Goal: Task Accomplishment & Management: Complete application form

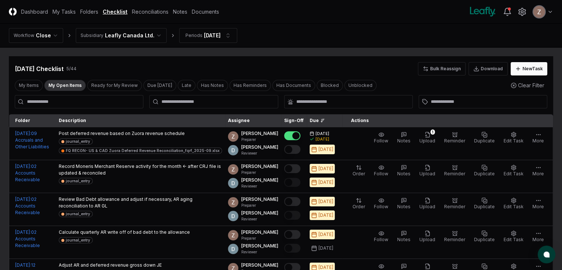
click at [184, 17] on header "CloseCore Dashboard My Tasks Folders Checklist Reconciliations Notes Documents …" at bounding box center [281, 12] width 562 height 24
click at [168, 14] on link "Reconciliations" at bounding box center [150, 12] width 37 height 8
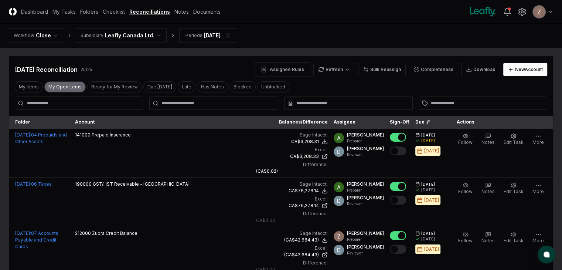
click at [64, 86] on button "My Open Items" at bounding box center [64, 86] width 41 height 11
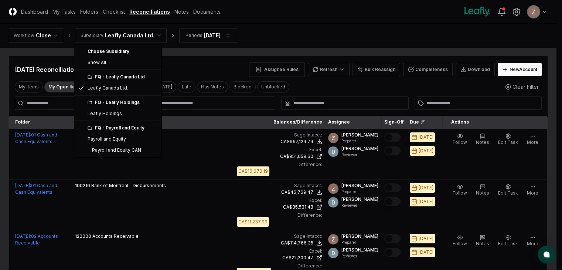
click at [114, 32] on html "CloseCore Dashboard My Tasks Folders Checklist Reconciliations Notes Documents …" at bounding box center [281, 242] width 562 height 484
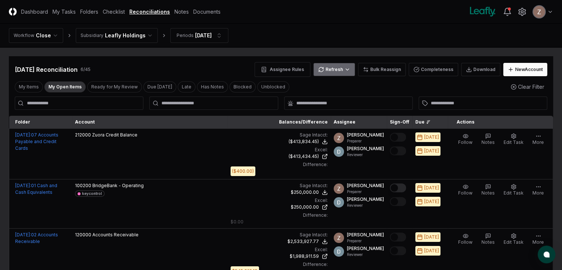
drag, startPoint x: 358, startPoint y: 72, endPoint x: 353, endPoint y: 71, distance: 4.9
click at [356, 72] on div "Assignee Rules Refresh Bulk Reassign Completeness Download New Account" at bounding box center [401, 69] width 293 height 15
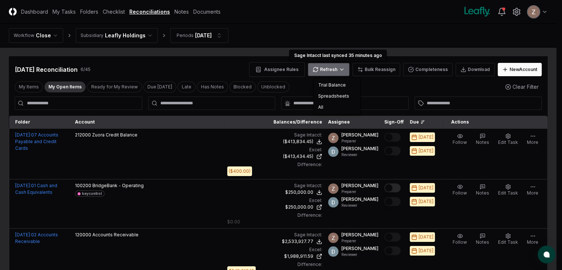
click at [352, 71] on html "CloseCore Dashboard My Tasks Folders Checklist Reconciliations Notes Documents …" at bounding box center [281, 241] width 562 height 483
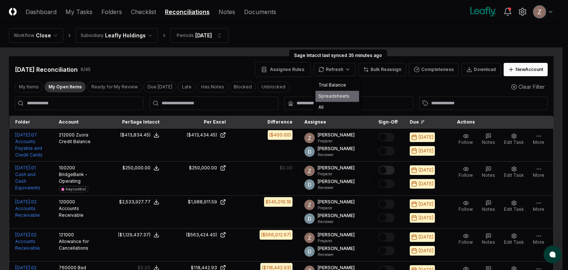
click at [332, 95] on div "Spreadsheets" at bounding box center [337, 96] width 44 height 11
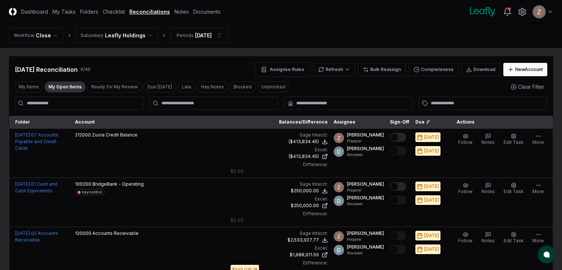
click at [391, 139] on button "Mark complete" at bounding box center [398, 137] width 16 height 9
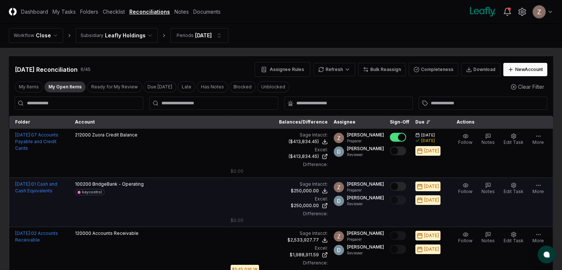
click at [390, 182] on button "Mark complete" at bounding box center [398, 186] width 16 height 9
click at [125, 16] on link "Checklist" at bounding box center [114, 12] width 22 height 8
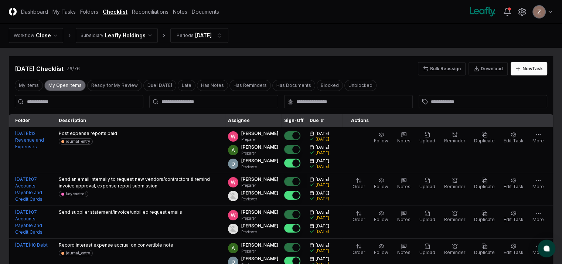
click at [56, 86] on button "My Open Items" at bounding box center [64, 85] width 41 height 11
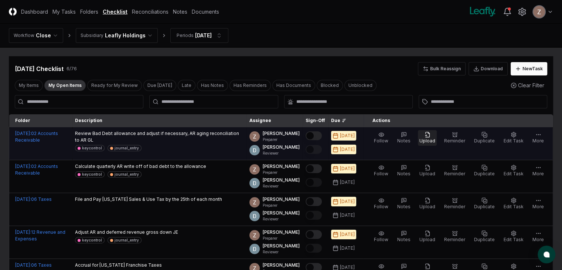
click at [435, 139] on span "Upload" at bounding box center [427, 141] width 16 height 6
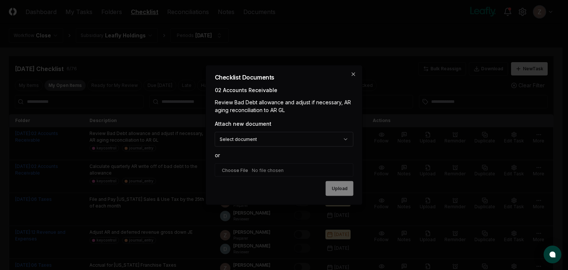
click at [256, 169] on input "file" at bounding box center [284, 169] width 139 height 13
type input "**********"
click at [331, 187] on button "Upload" at bounding box center [340, 188] width 28 height 15
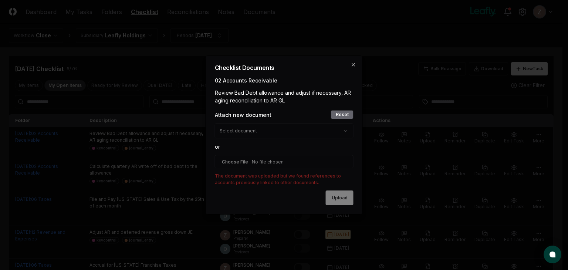
click at [344, 111] on button "Reset" at bounding box center [342, 114] width 23 height 9
select select
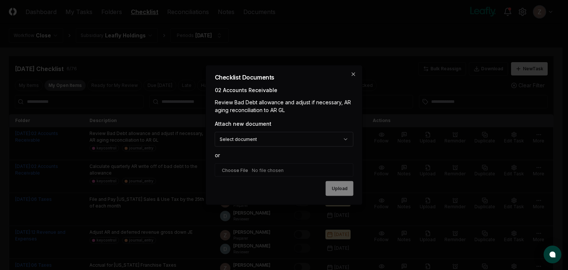
click at [338, 148] on div "**********" at bounding box center [284, 150] width 139 height 61
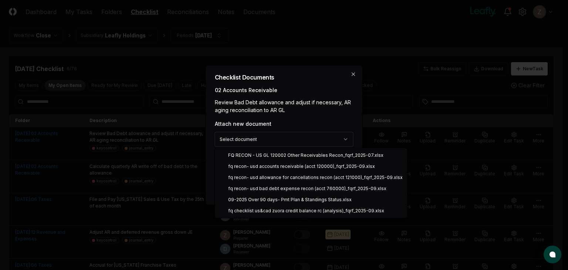
click at [338, 142] on body "CloseCore Dashboard My Tasks Folders Checklist Reconciliations Notes Documents …" at bounding box center [281, 195] width 562 height 391
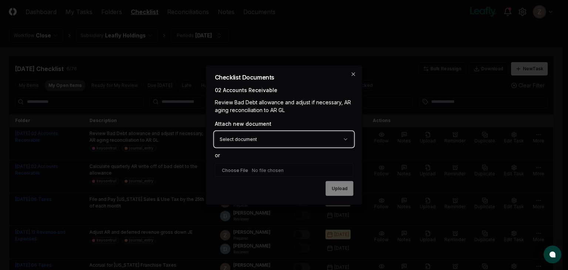
click at [355, 73] on body "CloseCore Dashboard My Tasks Folders Checklist Reconciliations Notes Documents …" at bounding box center [281, 195] width 562 height 391
click at [350, 73] on icon "button" at bounding box center [353, 74] width 6 height 6
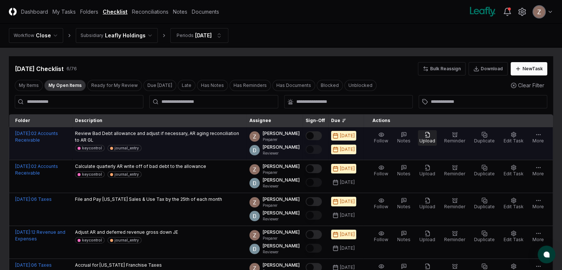
click at [428, 140] on span "Upload" at bounding box center [427, 141] width 16 height 6
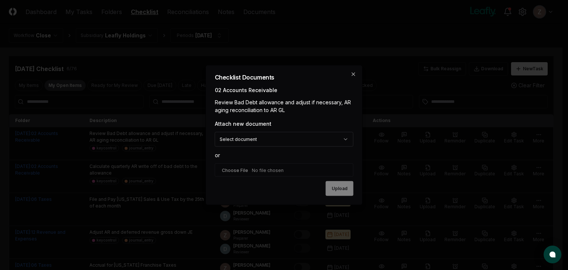
click at [299, 133] on body "CloseCore Dashboard My Tasks Folders Checklist Reconciliations Notes Documents …" at bounding box center [281, 195] width 562 height 391
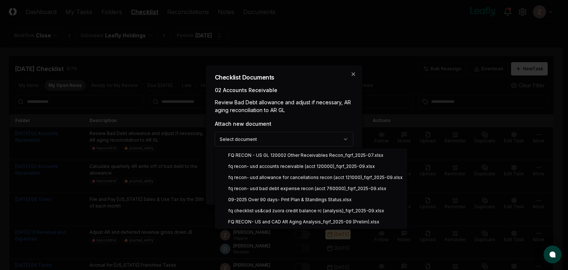
select select "**********"
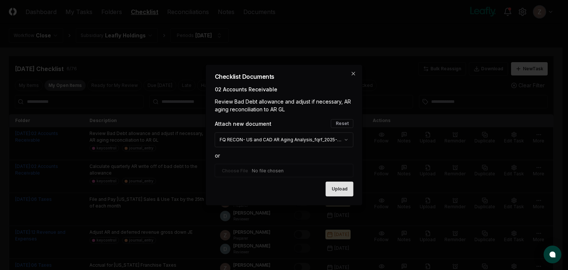
click at [334, 187] on button "Upload" at bounding box center [340, 188] width 28 height 15
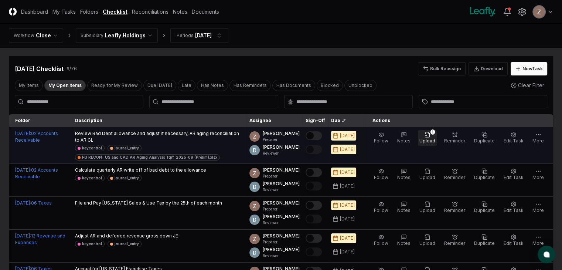
click at [430, 133] on icon "button" at bounding box center [428, 135] width 6 height 6
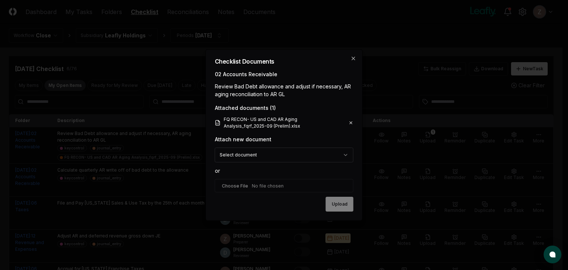
click at [245, 187] on input "file" at bounding box center [284, 185] width 139 height 13
type input "**********"
click at [336, 203] on button "Upload" at bounding box center [340, 204] width 28 height 15
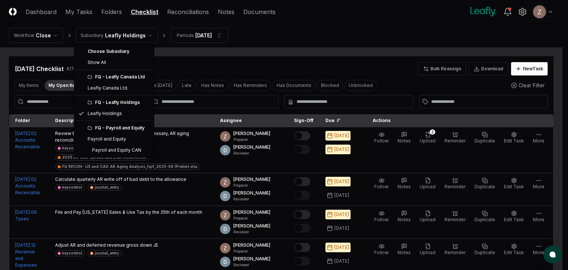
click at [106, 39] on html "CloseCore Dashboard My Tasks Folders Checklist Reconciliations Notes Documents …" at bounding box center [284, 201] width 568 height 403
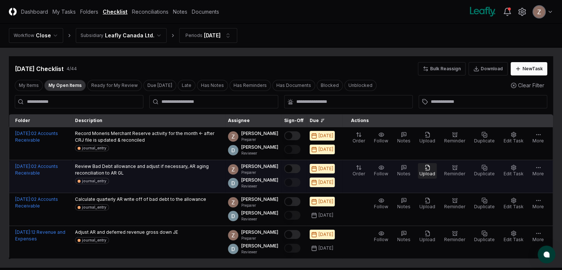
click at [437, 172] on button "Upload" at bounding box center [427, 171] width 19 height 16
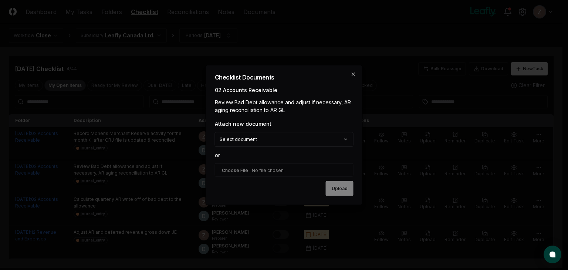
click at [237, 178] on div "**********" at bounding box center [284, 150] width 139 height 61
click at [238, 170] on input "file" at bounding box center [284, 169] width 139 height 13
type input "**********"
click at [341, 189] on button "Upload" at bounding box center [340, 188] width 28 height 15
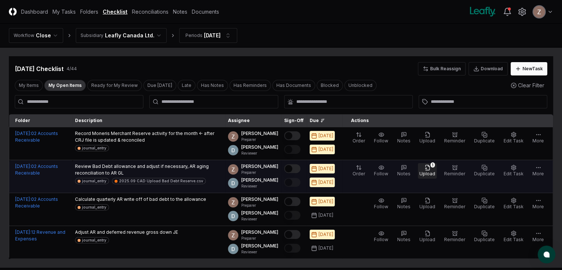
click at [434, 175] on span "Upload" at bounding box center [427, 174] width 16 height 6
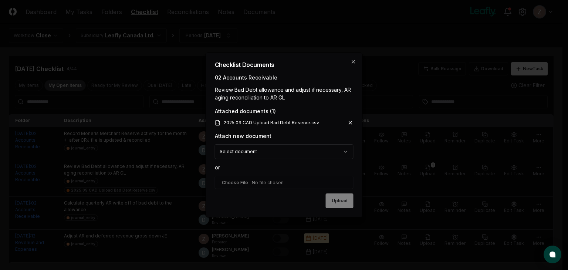
click at [275, 148] on body "CloseCore Dashboard My Tasks Folders Checklist Reconciliations Notes Documents …" at bounding box center [281, 158] width 562 height 316
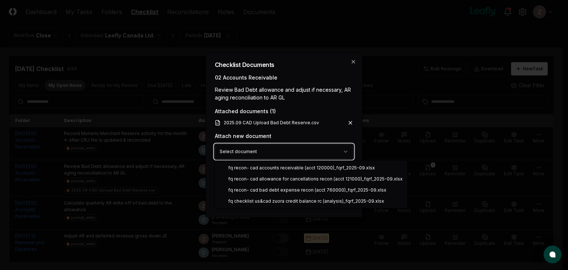
click at [310, 131] on body "CloseCore Dashboard My Tasks Folders Checklist Reconciliations Notes Documents …" at bounding box center [281, 158] width 562 height 316
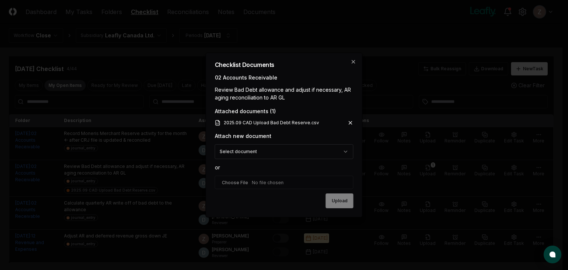
click at [278, 180] on input "file" at bounding box center [284, 182] width 139 height 13
type input "**********"
click at [336, 196] on button "Upload" at bounding box center [340, 201] width 28 height 15
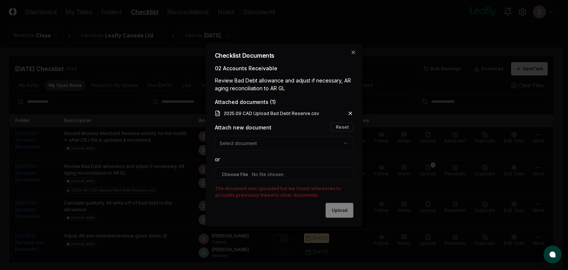
click at [338, 208] on div "Upload" at bounding box center [284, 210] width 139 height 15
click at [354, 54] on icon "button" at bounding box center [353, 53] width 6 height 6
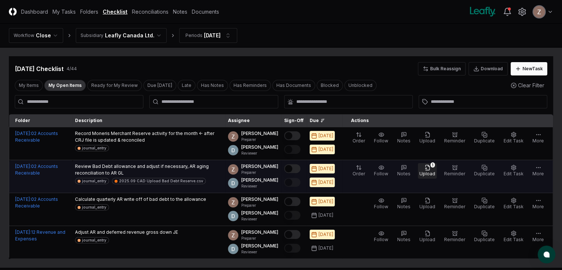
click at [430, 167] on icon "button" at bounding box center [428, 167] width 6 height 6
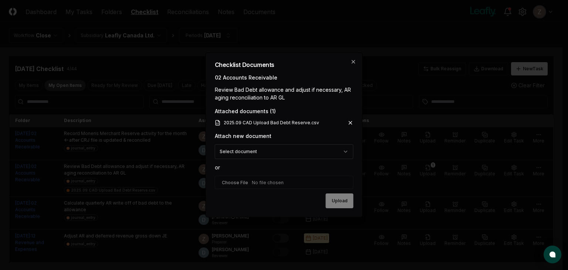
click at [301, 152] on body "CloseCore Dashboard My Tasks Folders Checklist Reconciliations Notes Documents …" at bounding box center [281, 158] width 562 height 316
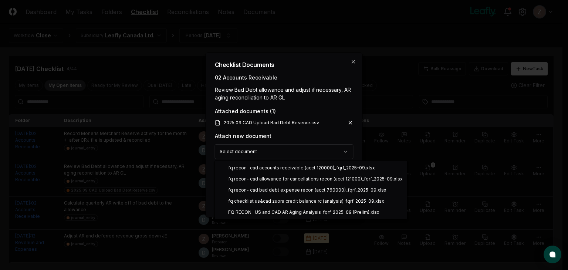
select select "**********"
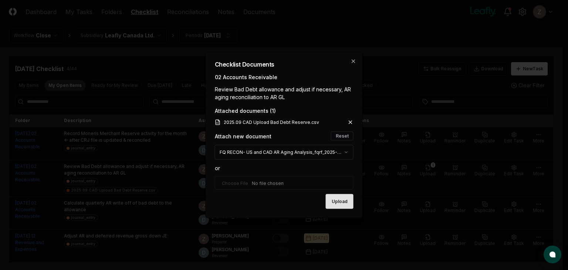
click at [341, 208] on button "Upload" at bounding box center [340, 201] width 28 height 15
